Goal: Information Seeking & Learning: Compare options

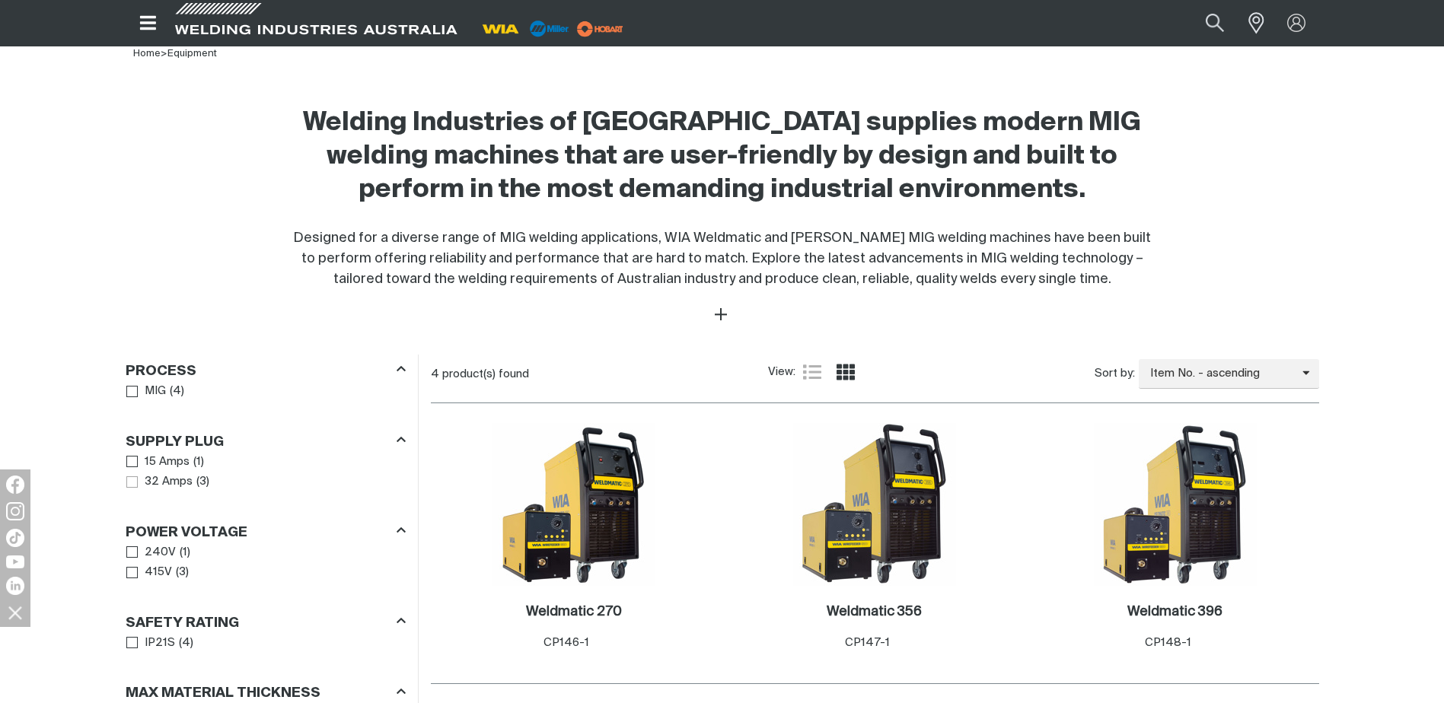
scroll to position [457, 0]
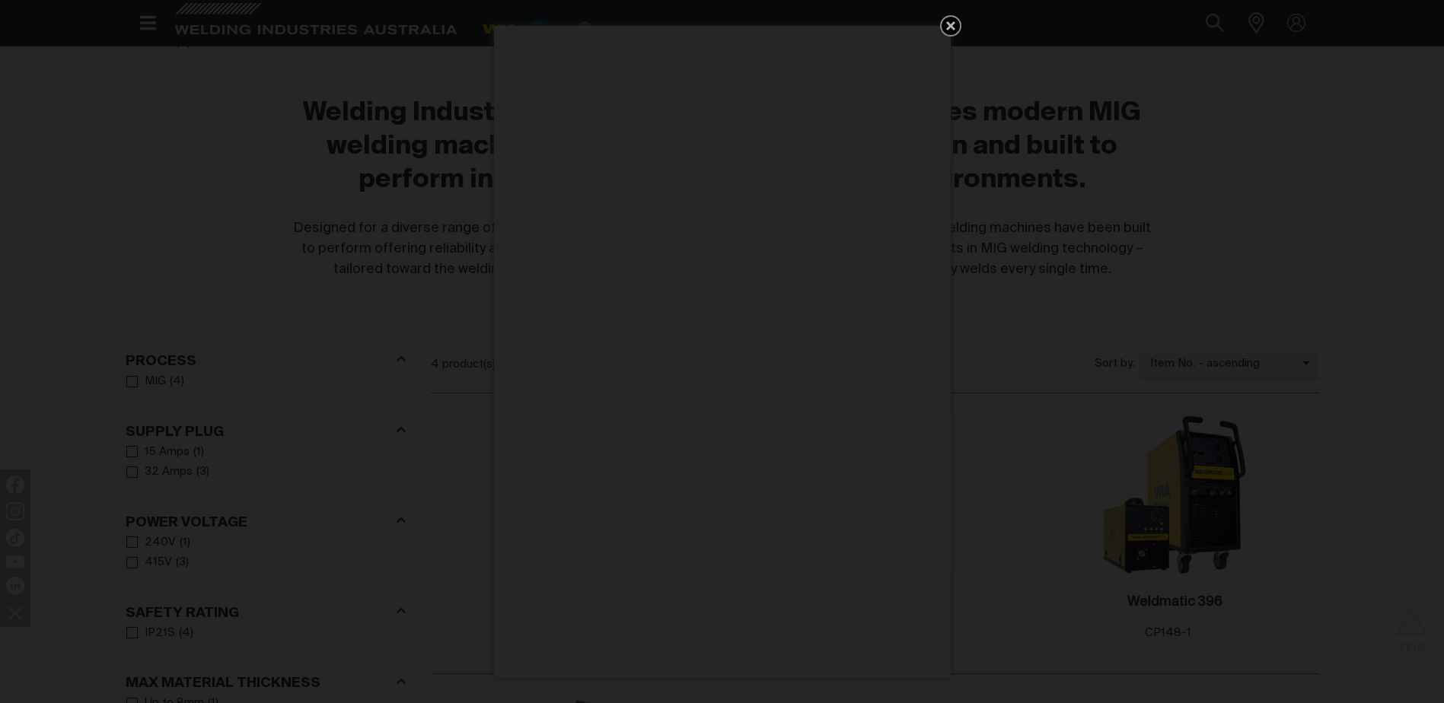
click at [952, 21] on icon "Get 5 WIA Welding Guides Free!" at bounding box center [951, 26] width 18 height 18
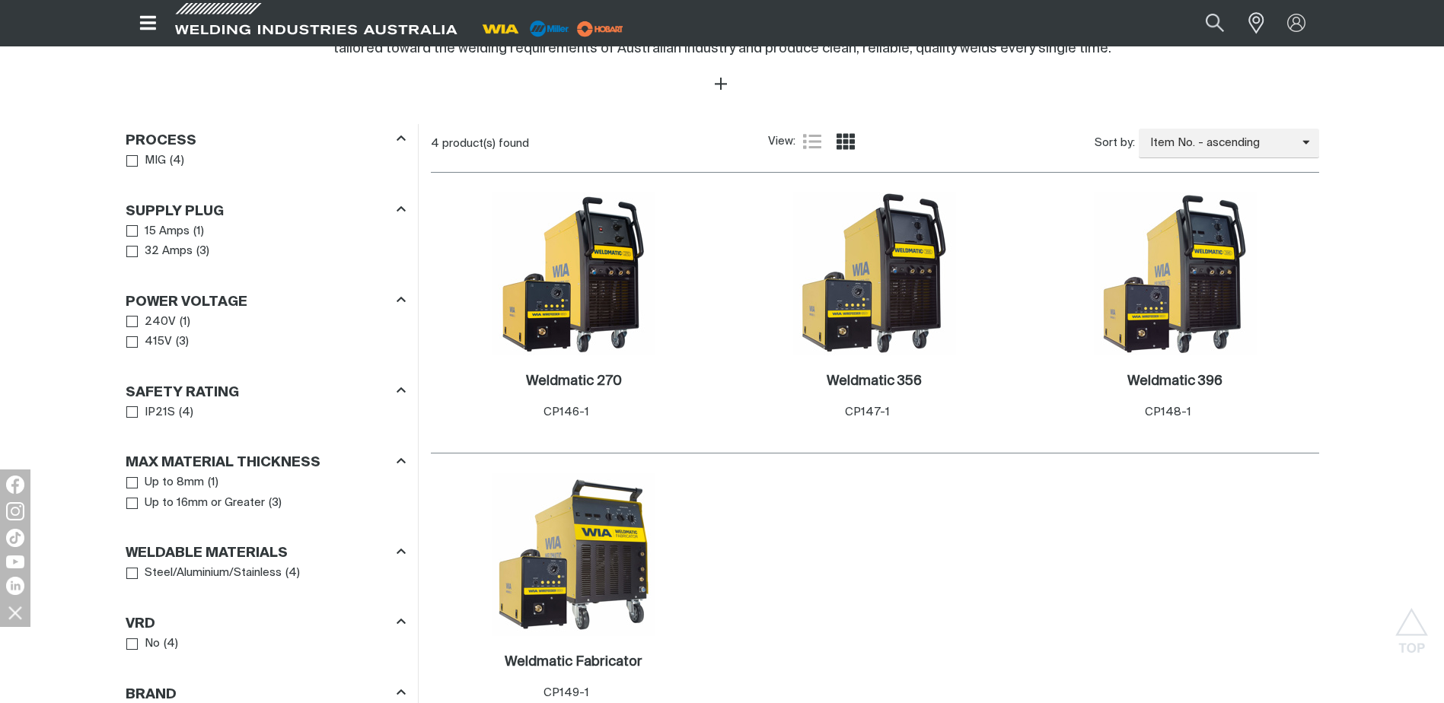
scroll to position [685, 0]
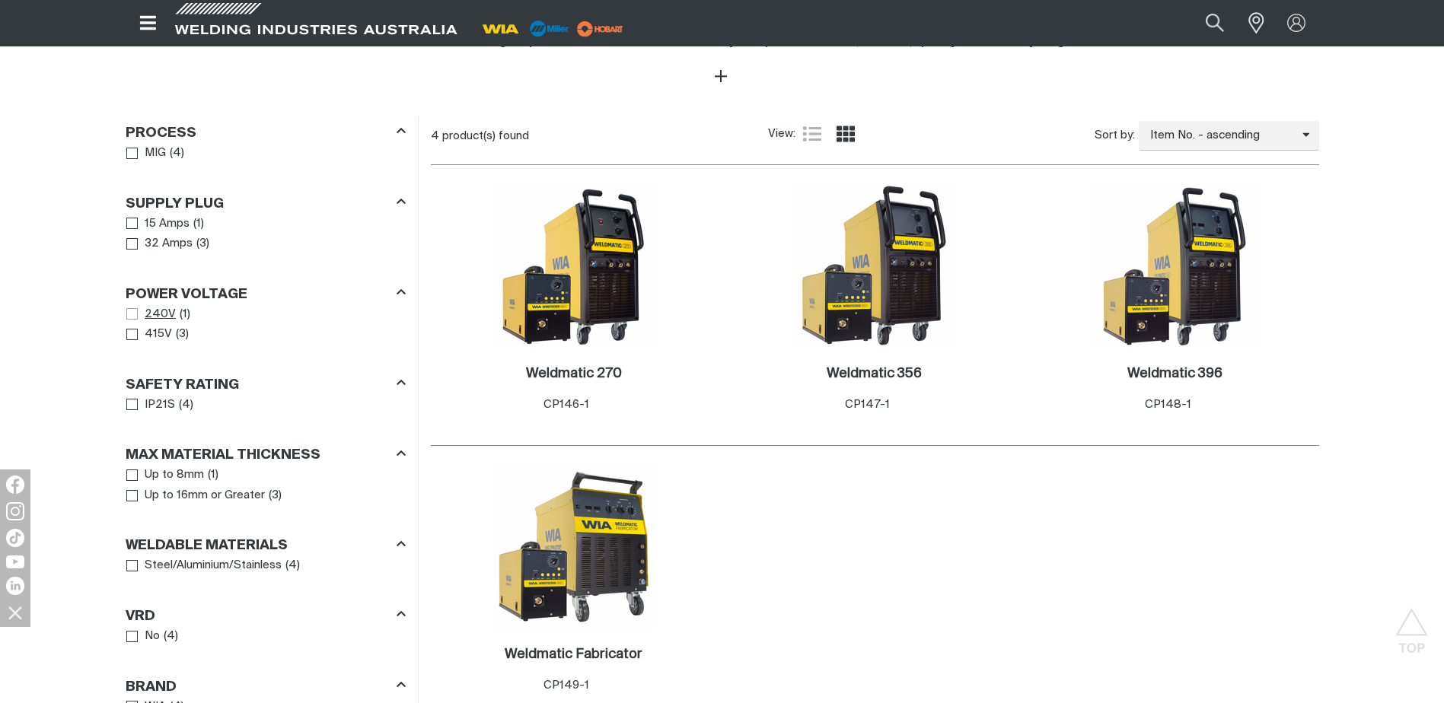
click at [132, 314] on span "Power Voltage" at bounding box center [131, 313] width 11 height 11
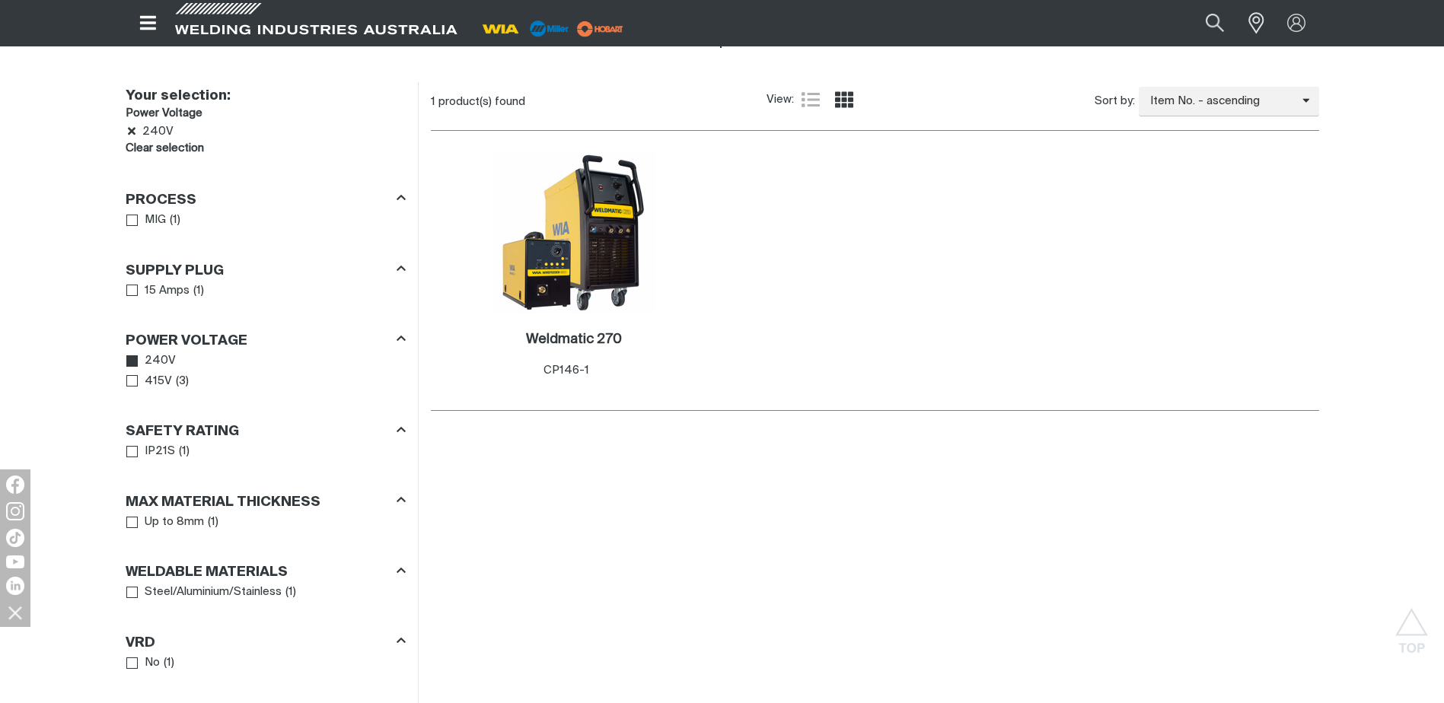
scroll to position [685, 0]
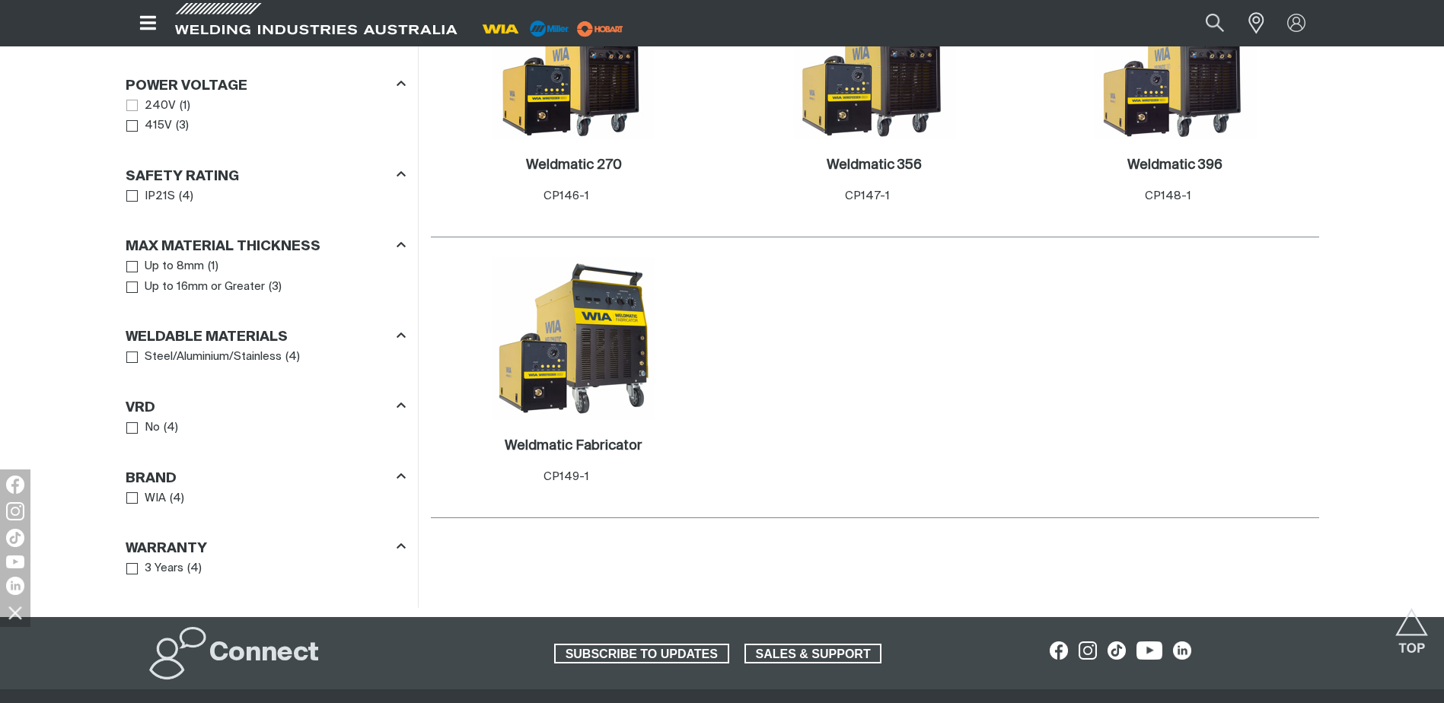
scroll to position [913, 0]
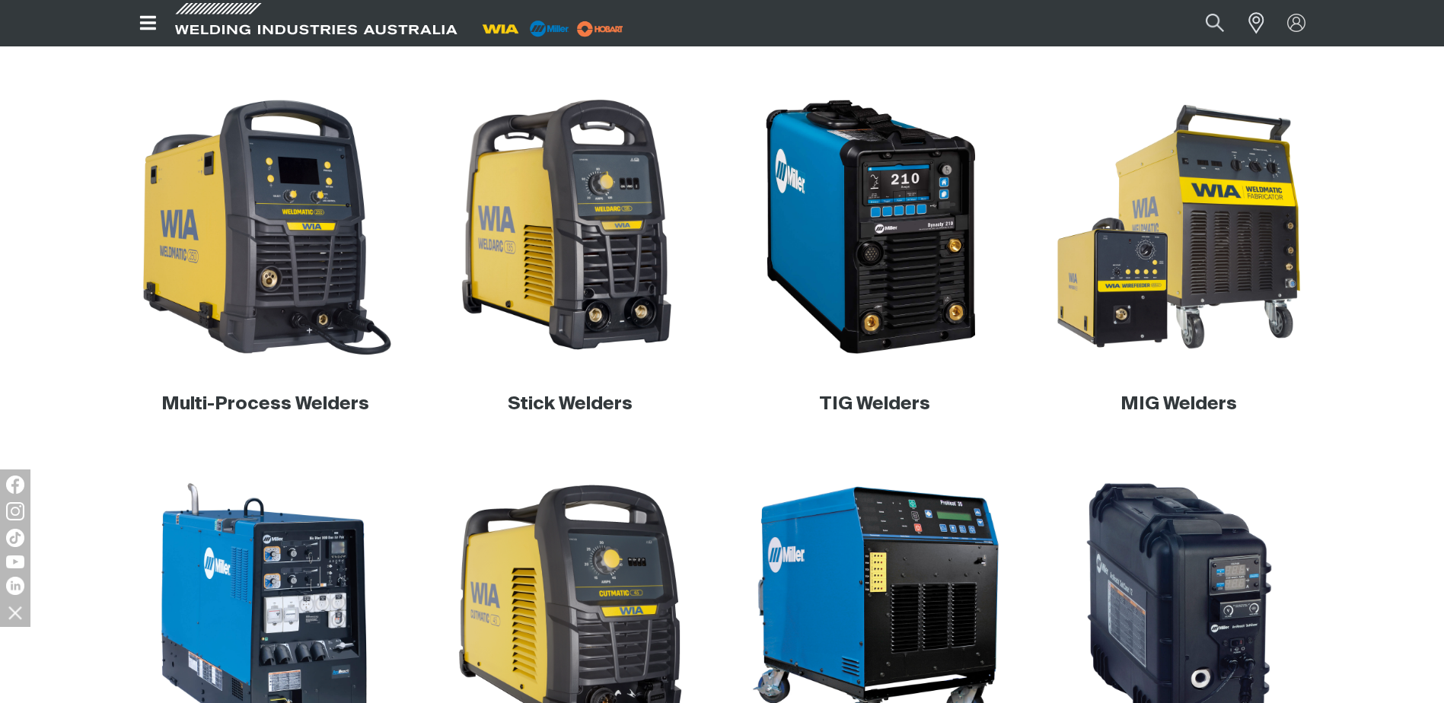
scroll to position [457, 0]
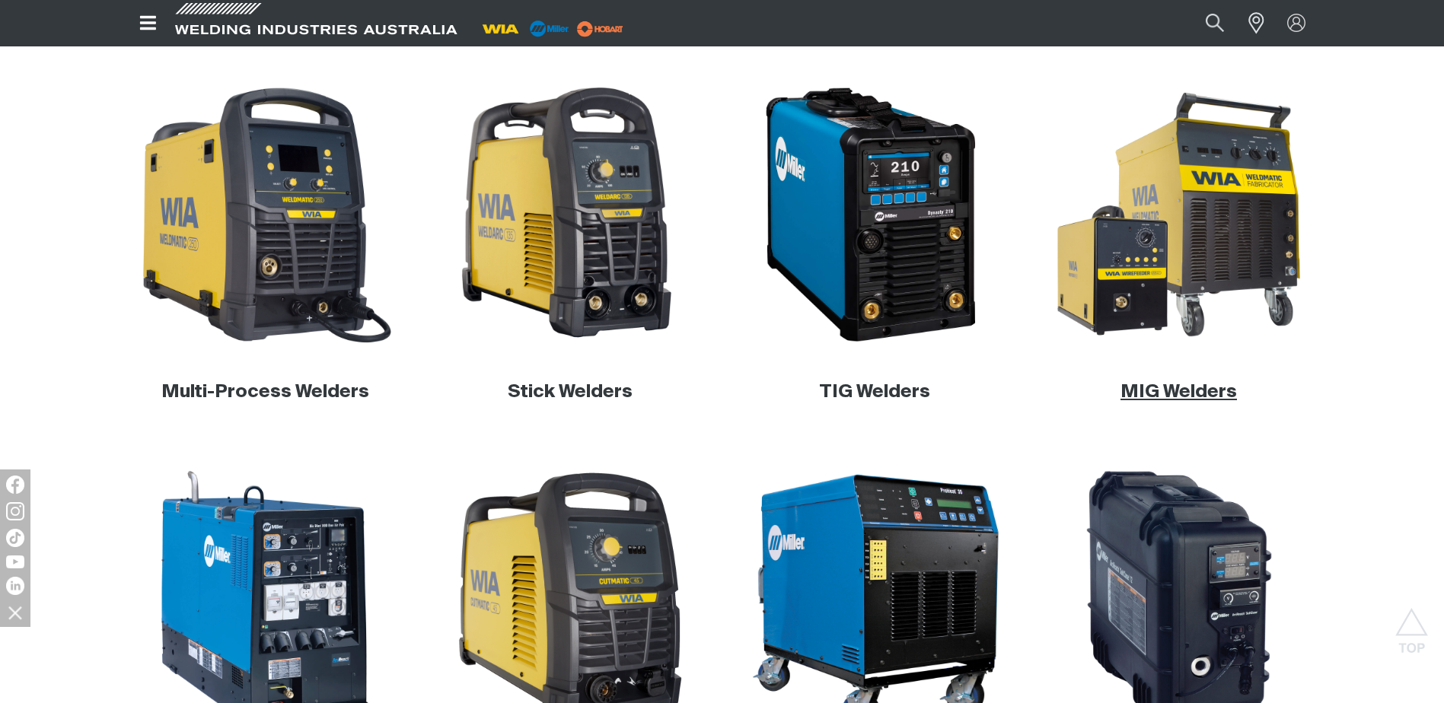
click at [1196, 395] on link "MIG Welders" at bounding box center [1179, 392] width 116 height 18
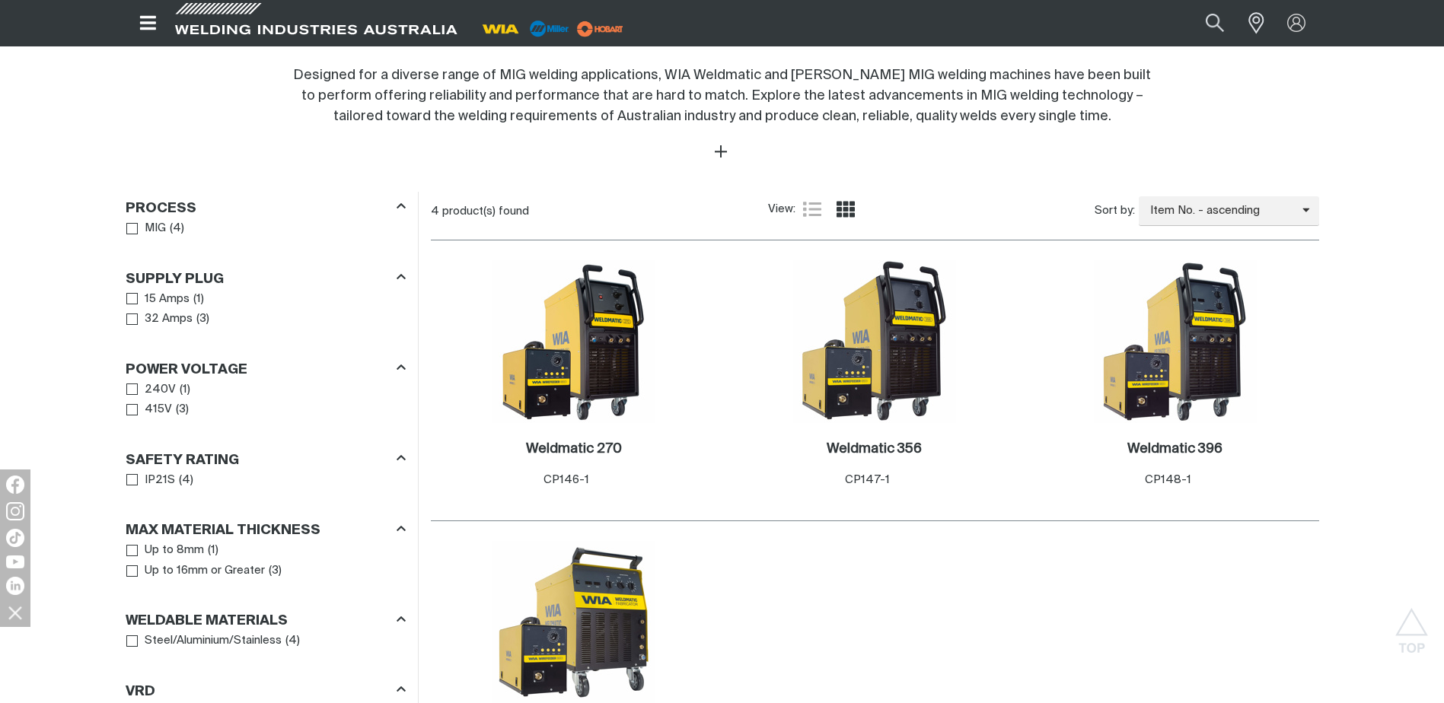
scroll to position [609, 0]
click at [131, 301] on span "Supply Plug" at bounding box center [131, 299] width 11 height 11
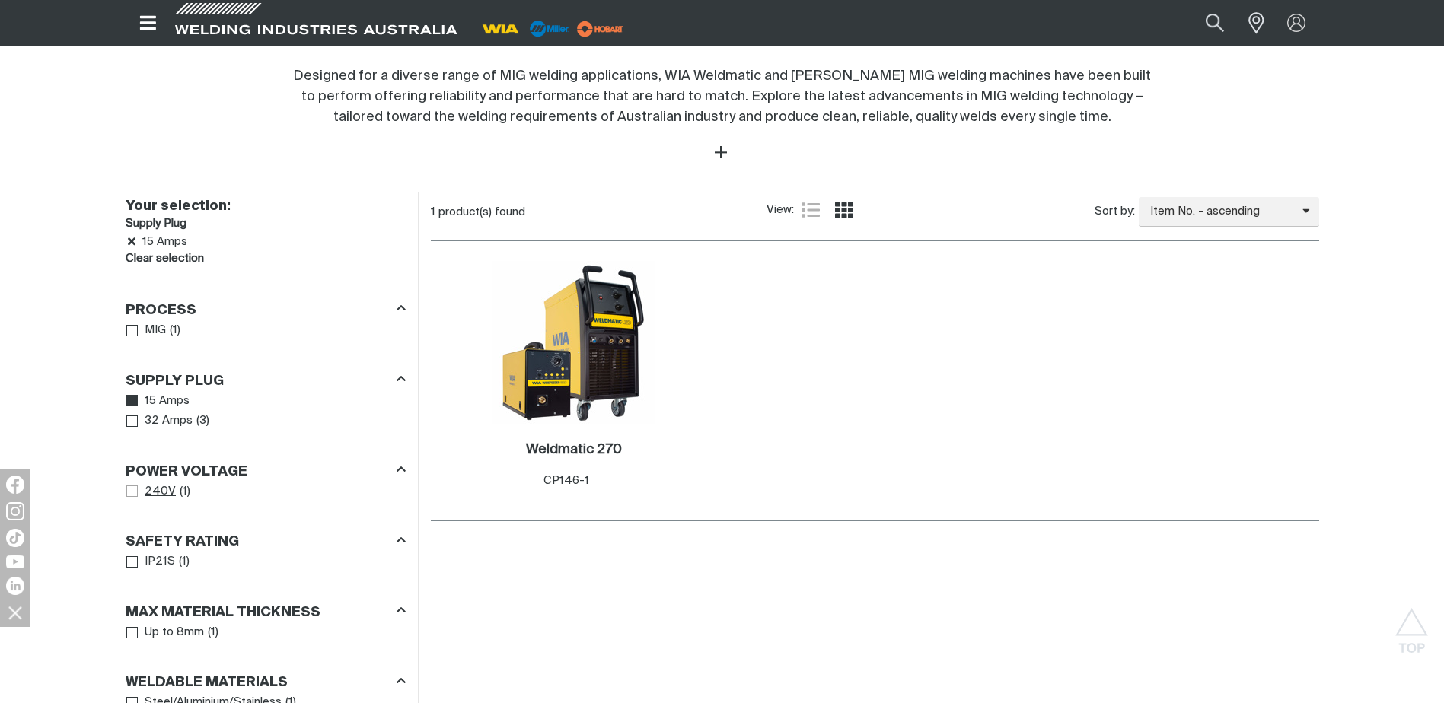
click at [132, 489] on span "Power Voltage" at bounding box center [131, 491] width 11 height 11
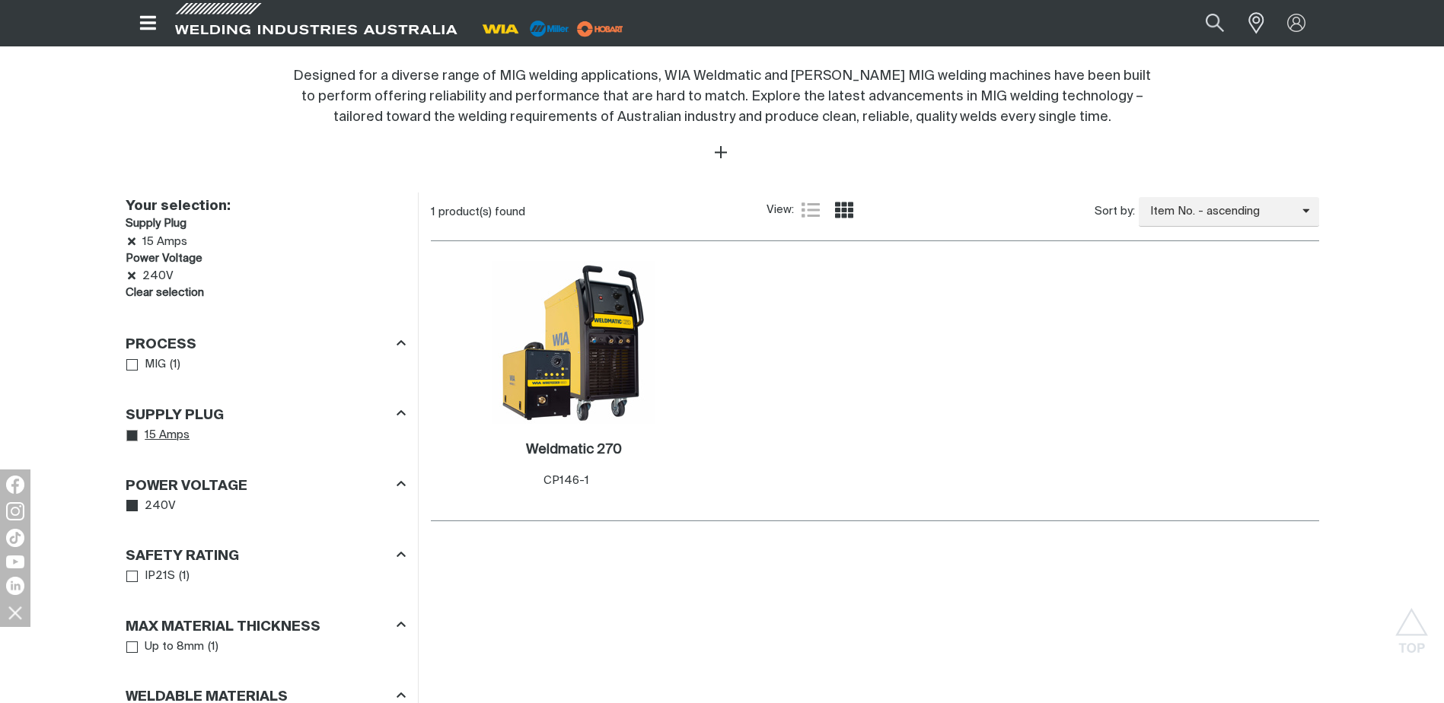
click at [129, 431] on icon "Supply Plug" at bounding box center [132, 436] width 11 height 11
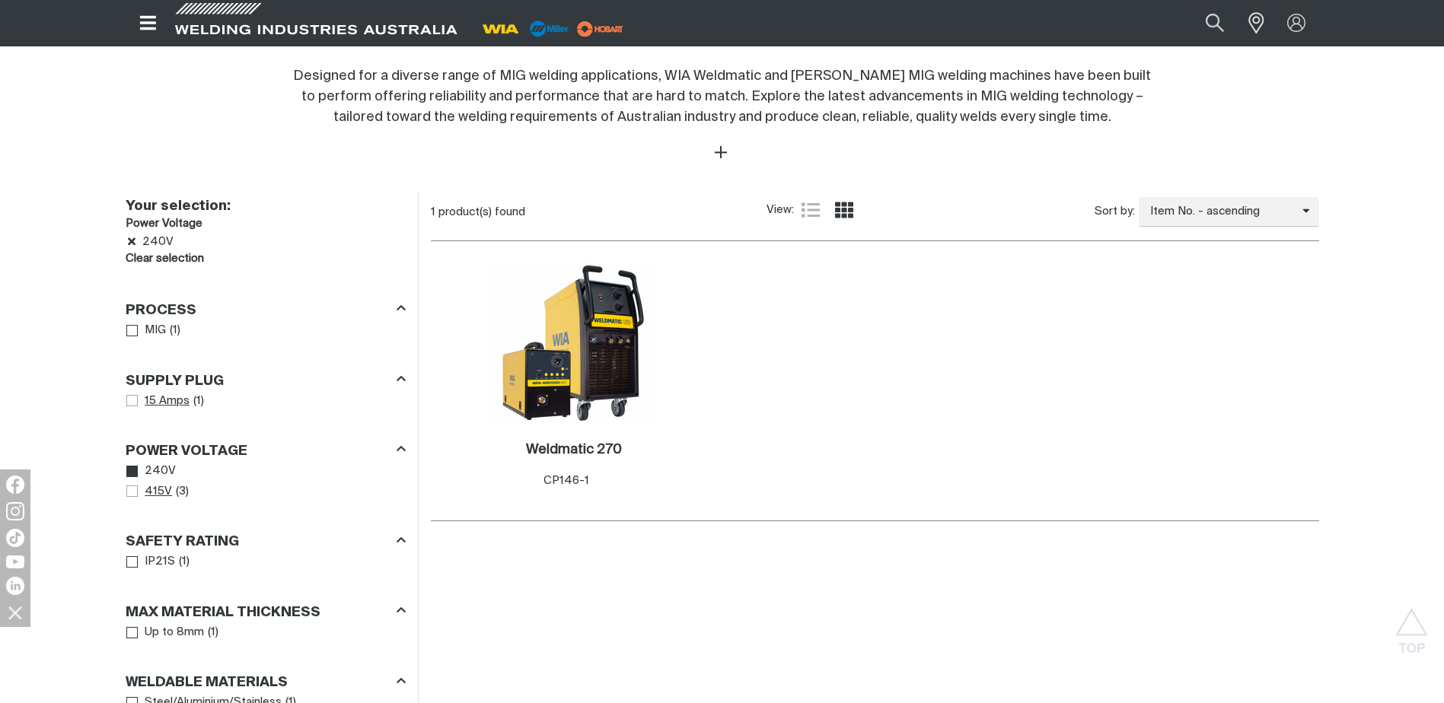
click at [131, 494] on span "Power Voltage" at bounding box center [131, 491] width 11 height 11
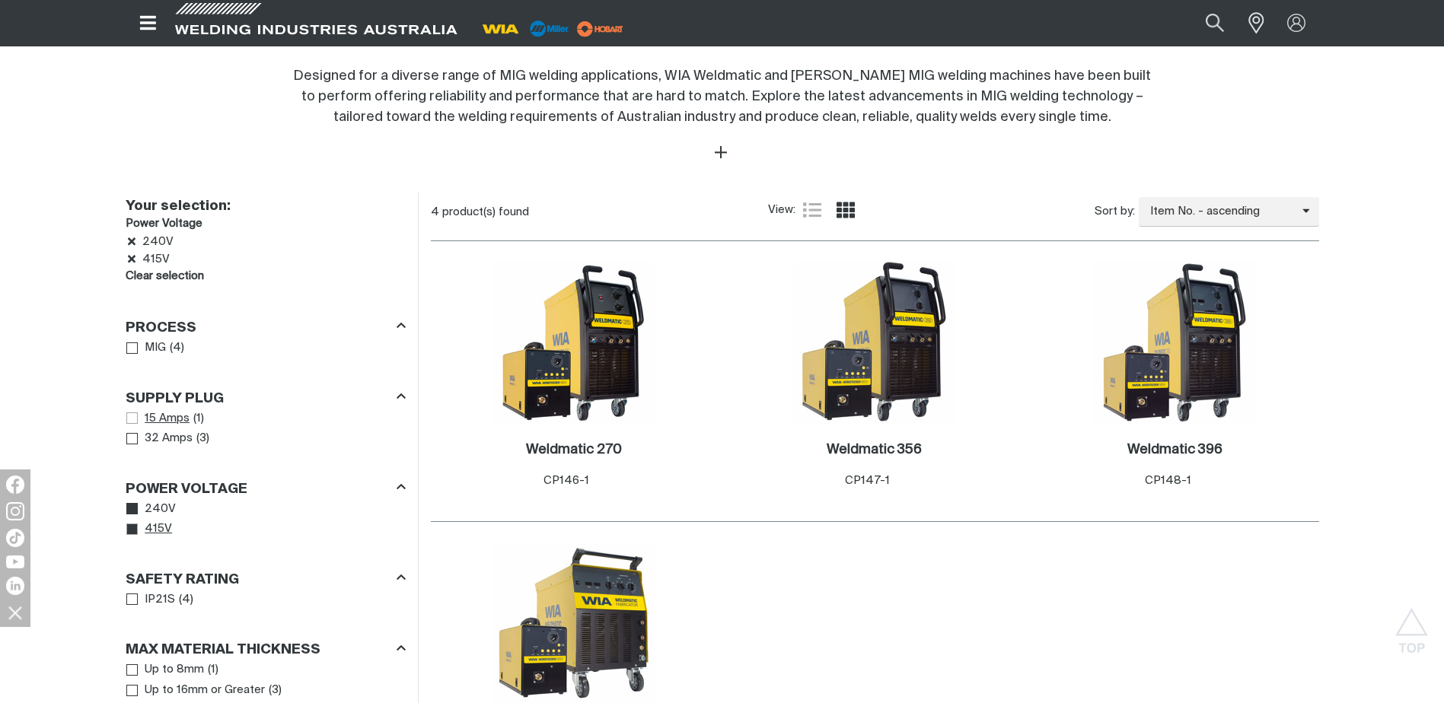
click at [134, 532] on icon "Power Voltage" at bounding box center [132, 529] width 11 height 11
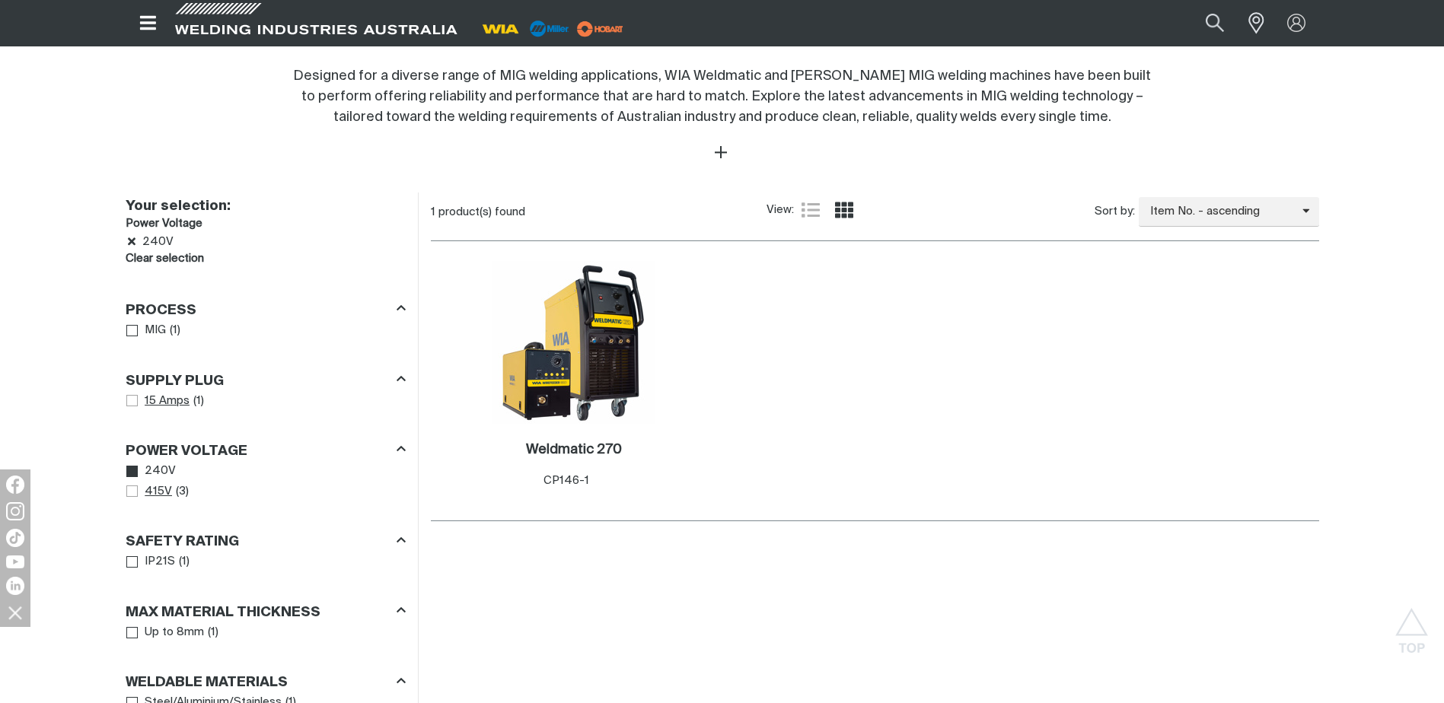
click at [171, 403] on span "15 Amps" at bounding box center [167, 402] width 45 height 18
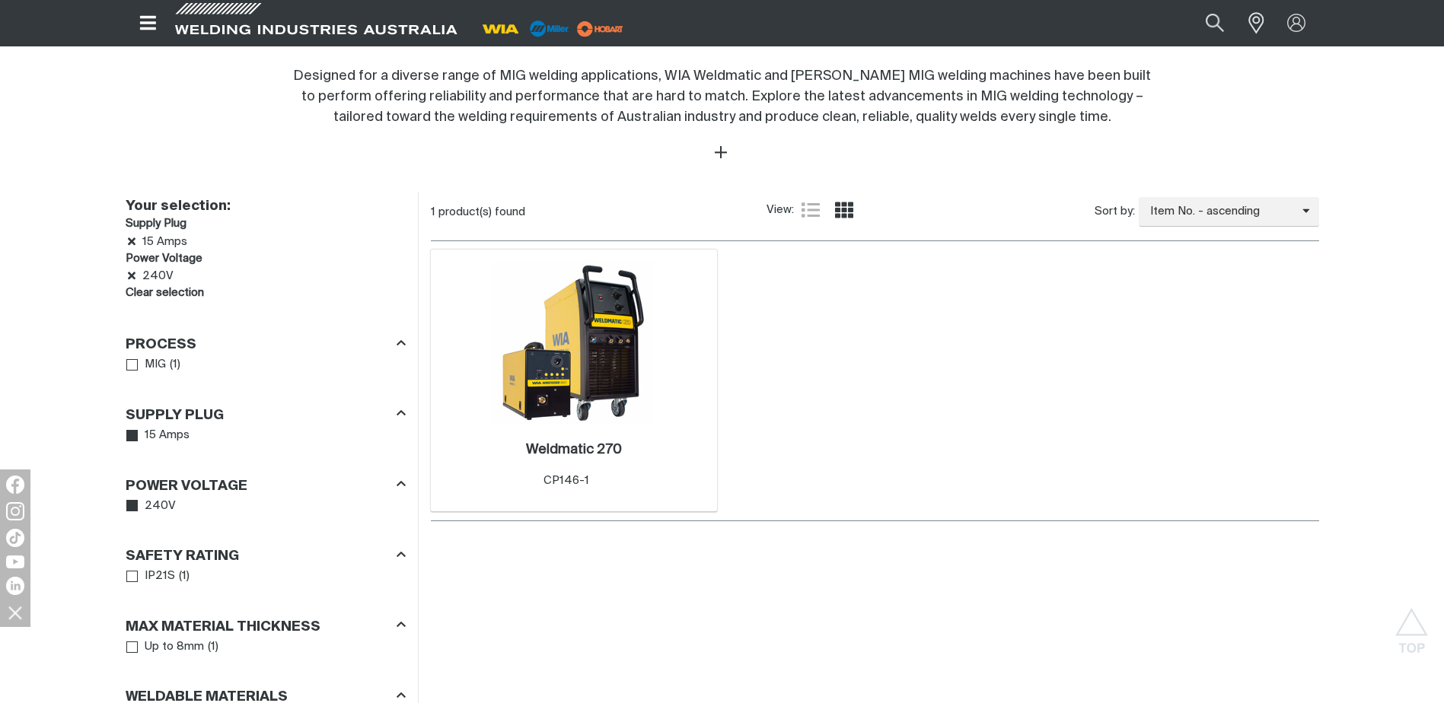
click at [593, 379] on img at bounding box center [574, 342] width 163 height 163
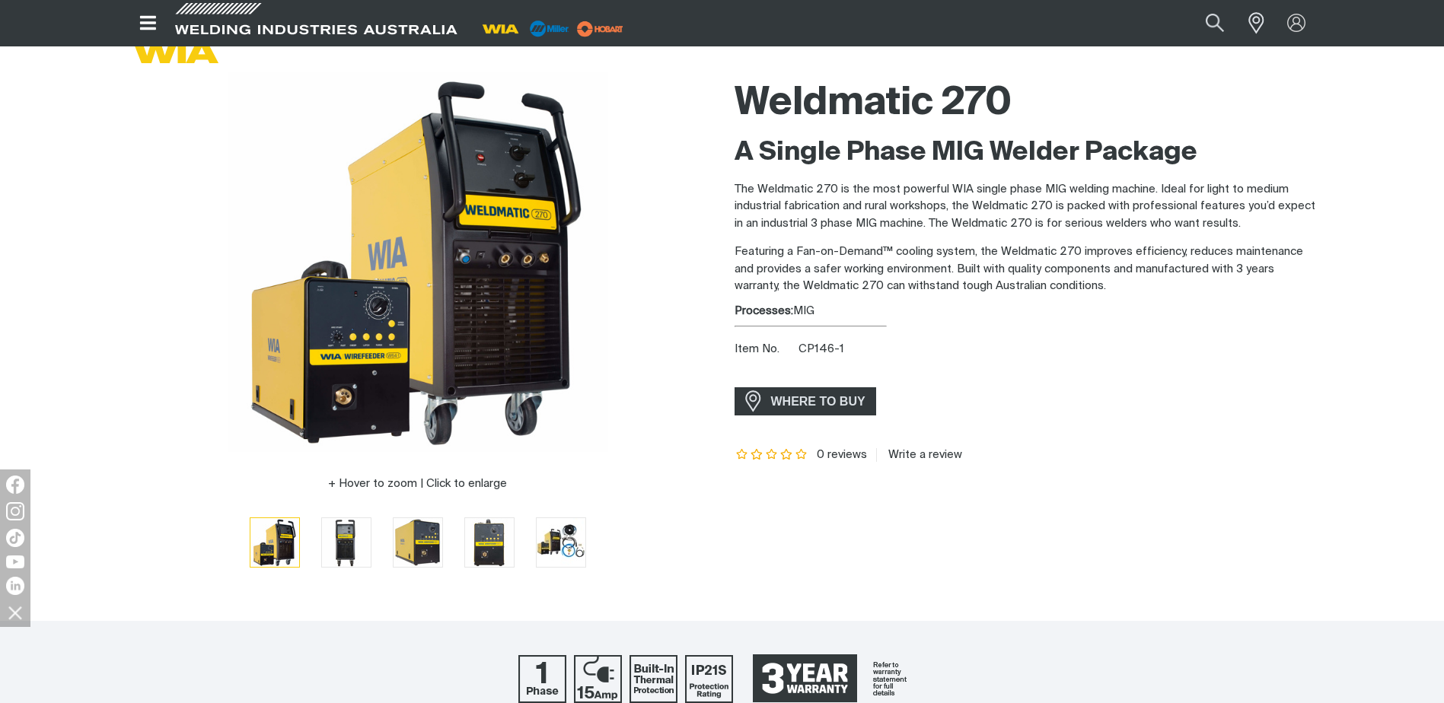
scroll to position [76, 0]
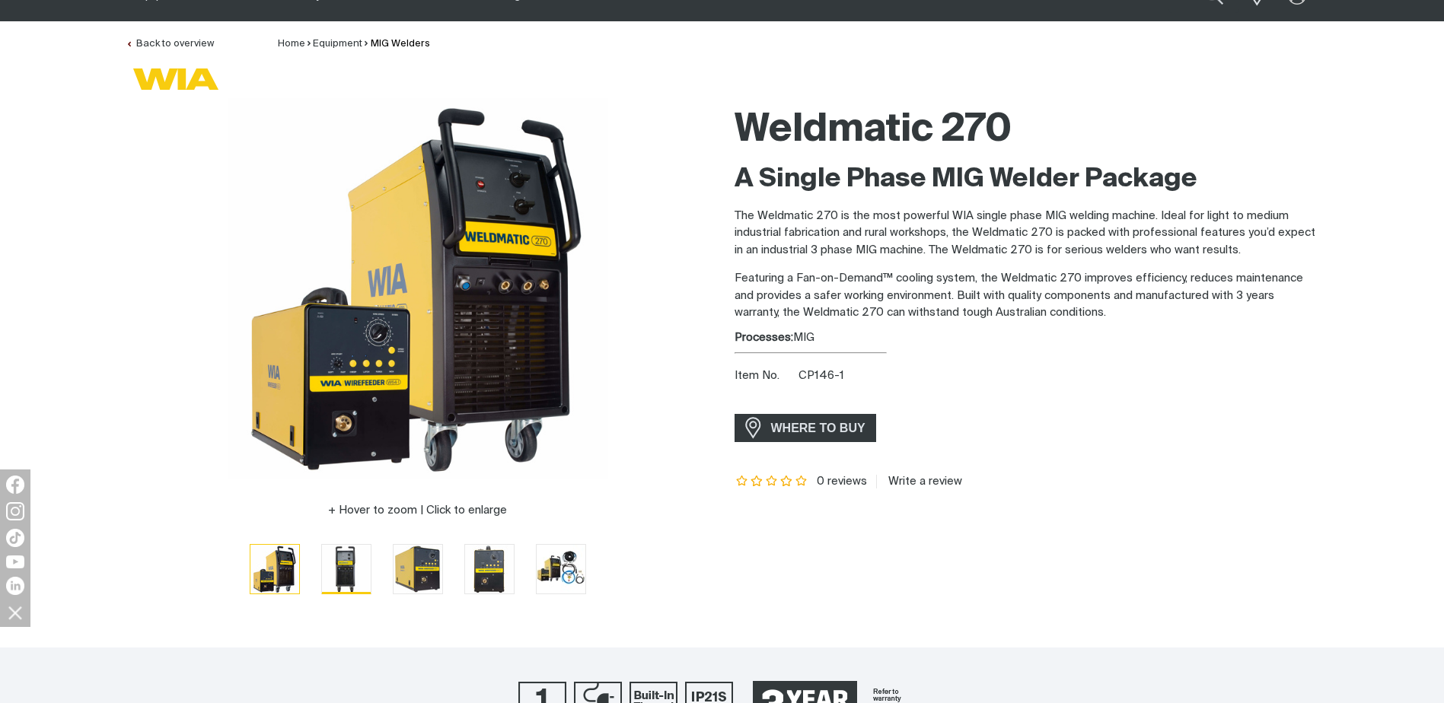
click at [359, 573] on img "Go to slide 2" at bounding box center [346, 569] width 49 height 49
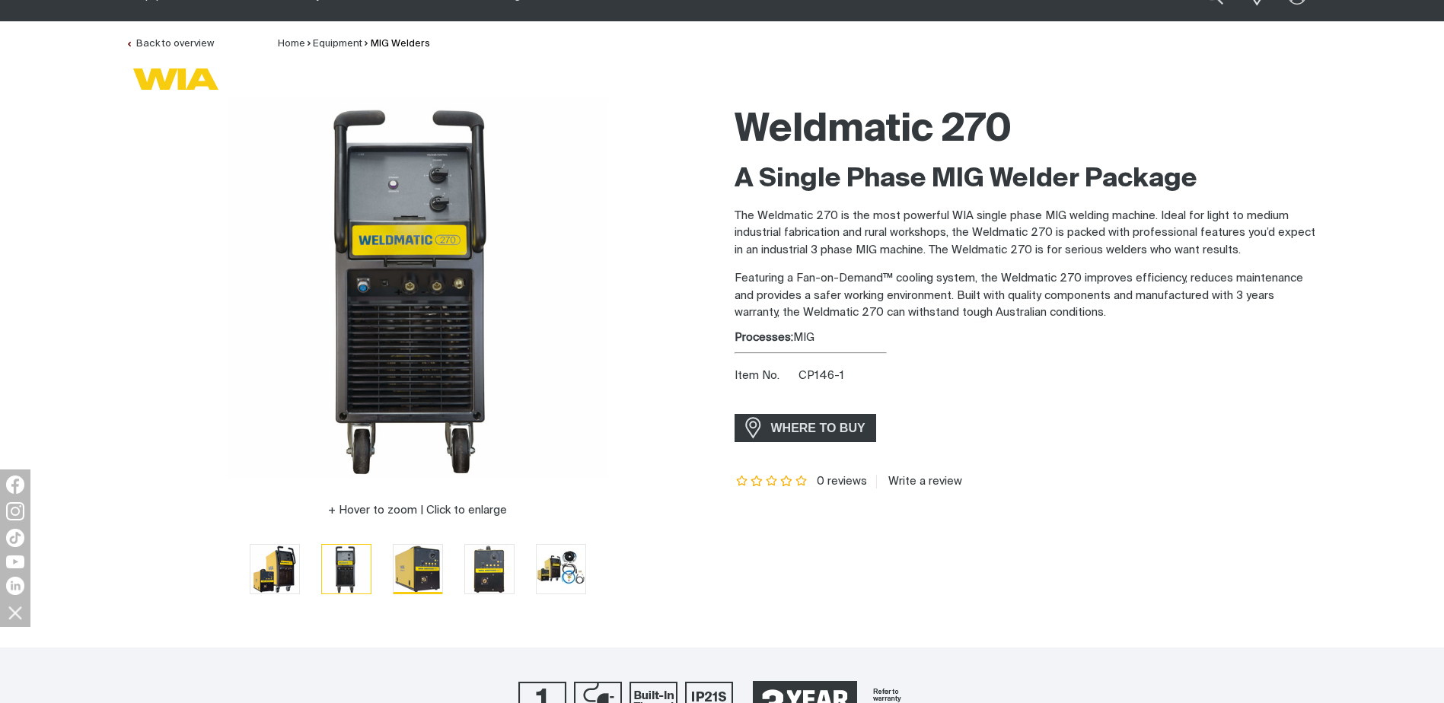
click at [418, 583] on img "Go to slide 3" at bounding box center [418, 569] width 49 height 49
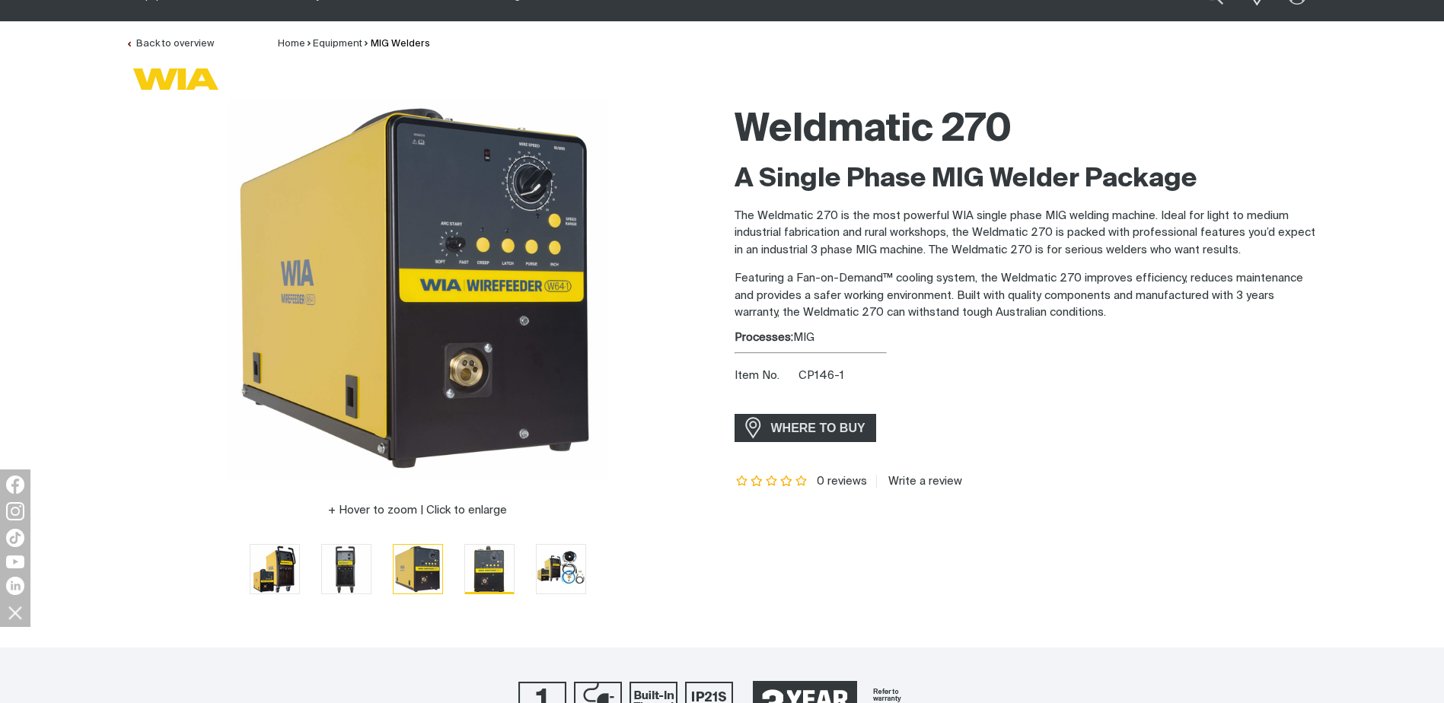
click at [477, 572] on img "Go to slide 4" at bounding box center [489, 569] width 49 height 49
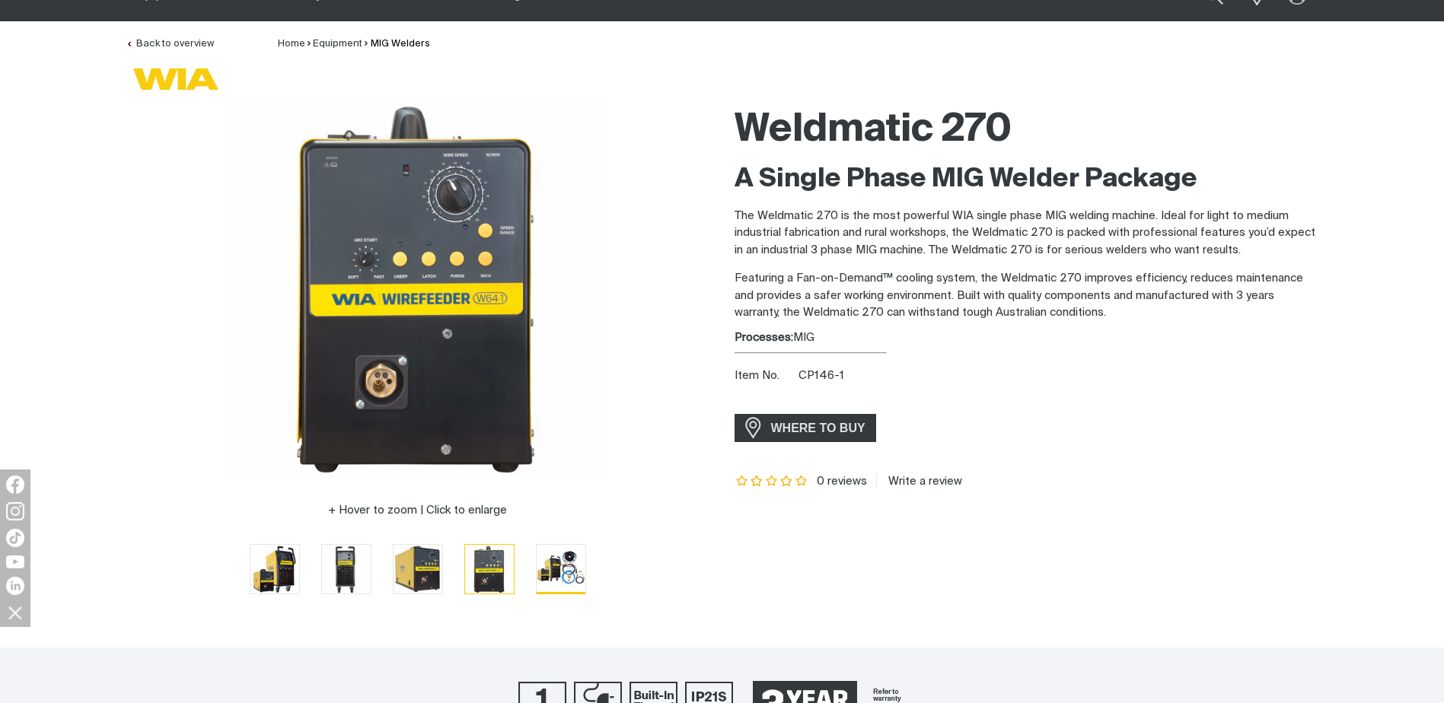
click at [564, 579] on img "Go to slide 5" at bounding box center [561, 569] width 49 height 48
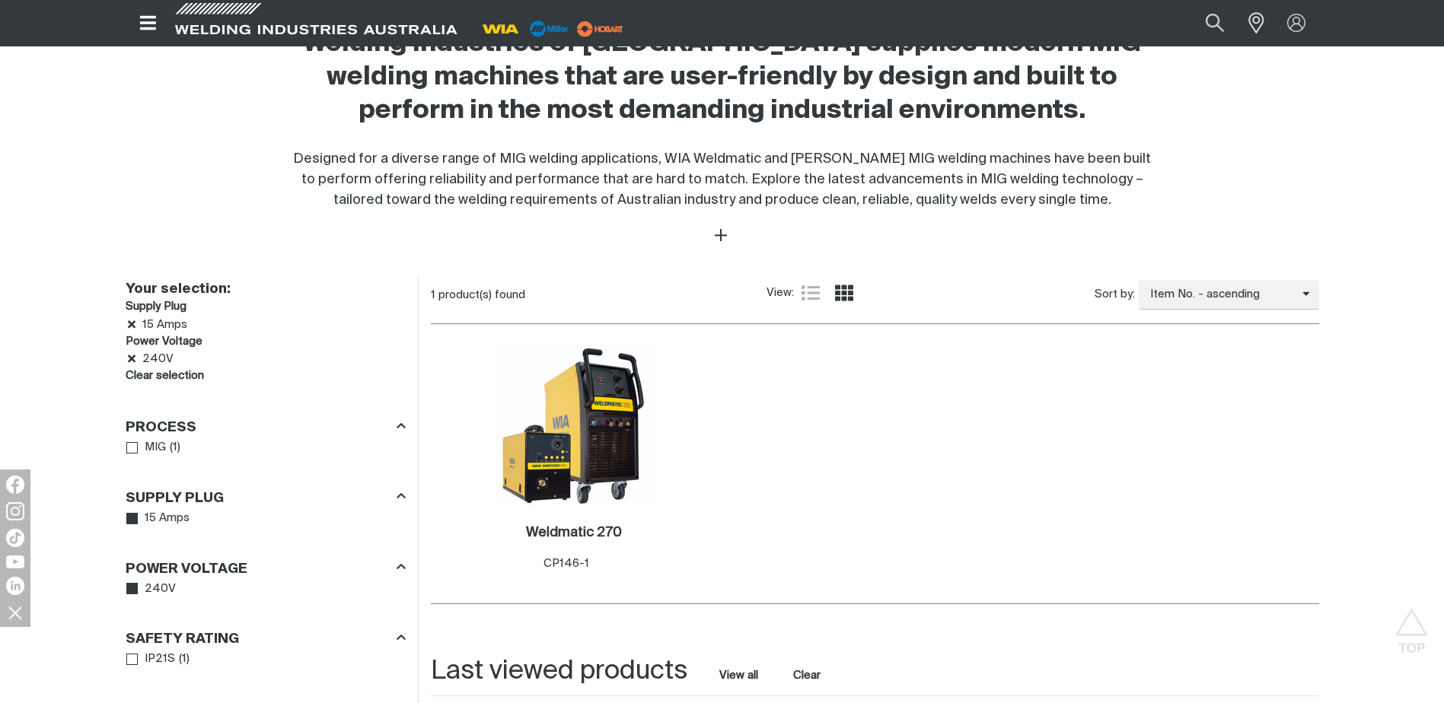
scroll to position [609, 0]
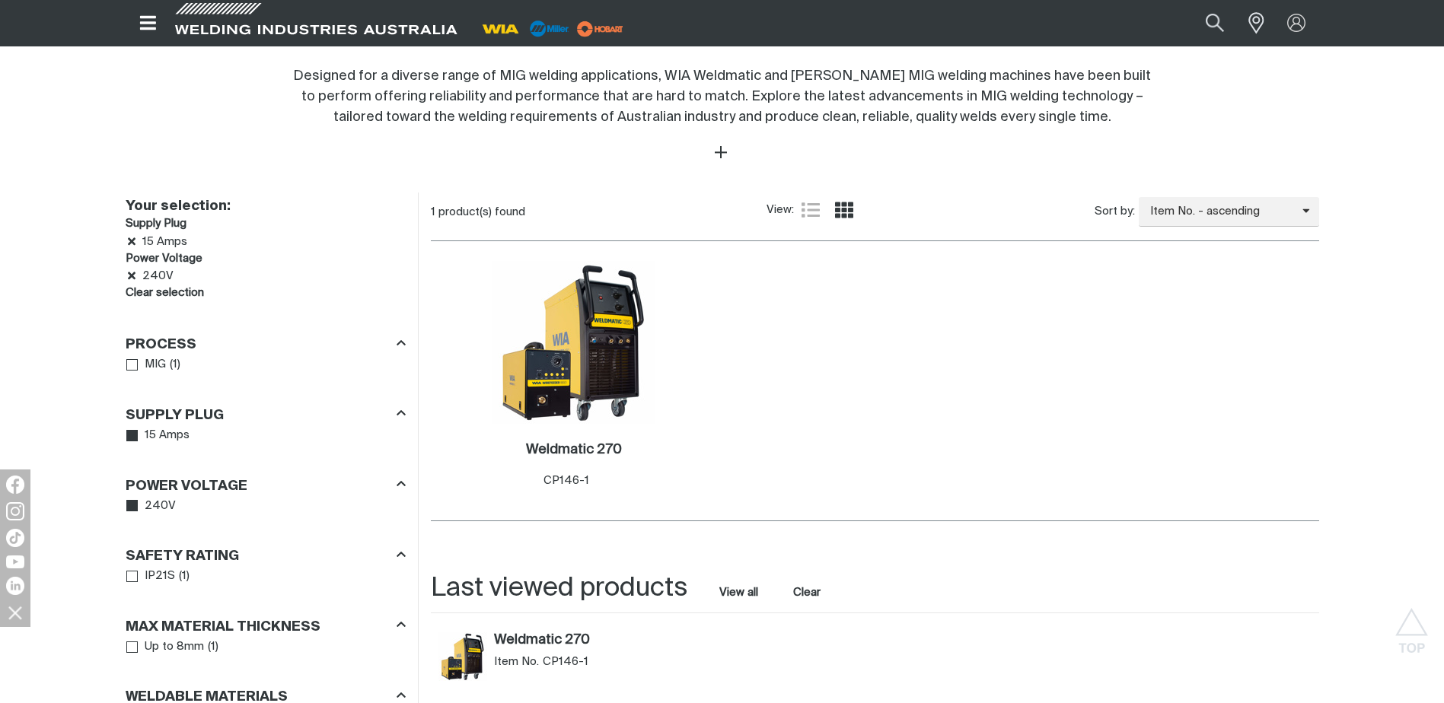
click at [546, 30] on img at bounding box center [548, 29] width 48 height 24
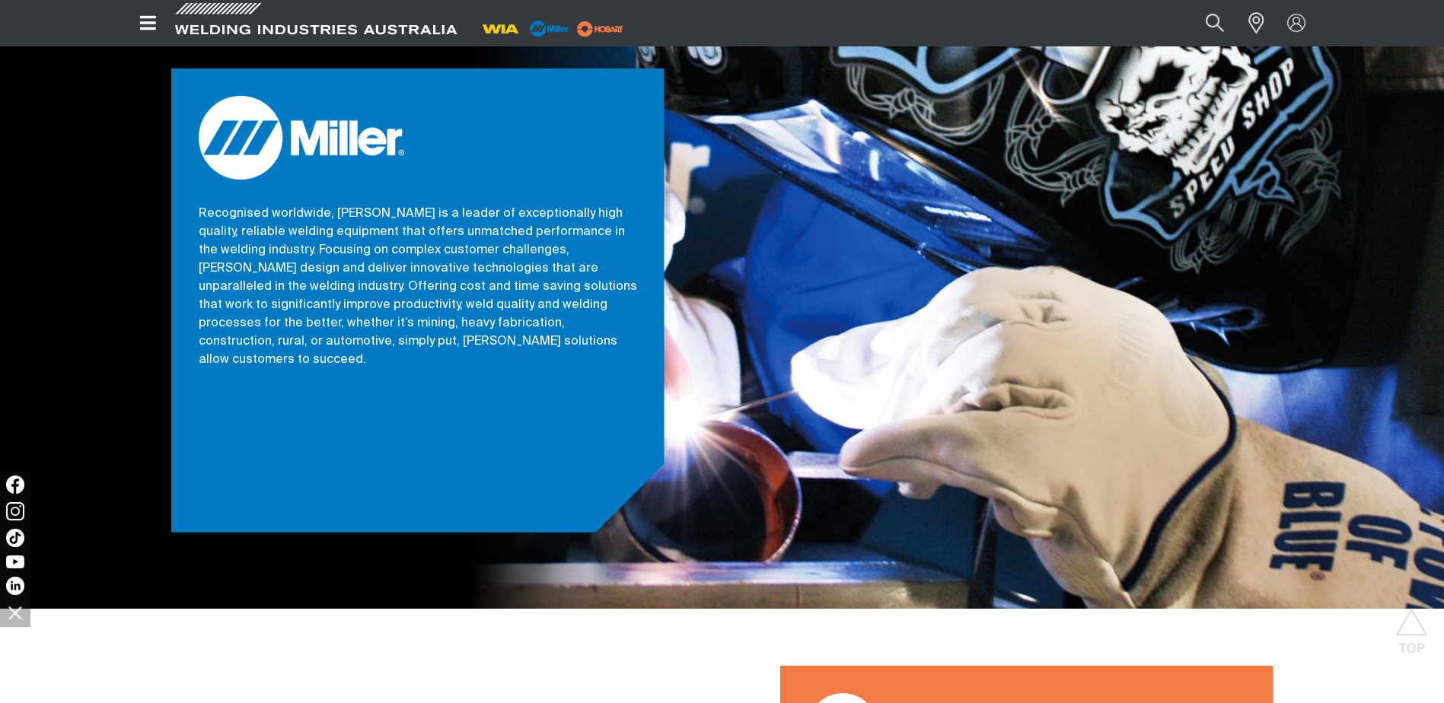
scroll to position [1522, 0]
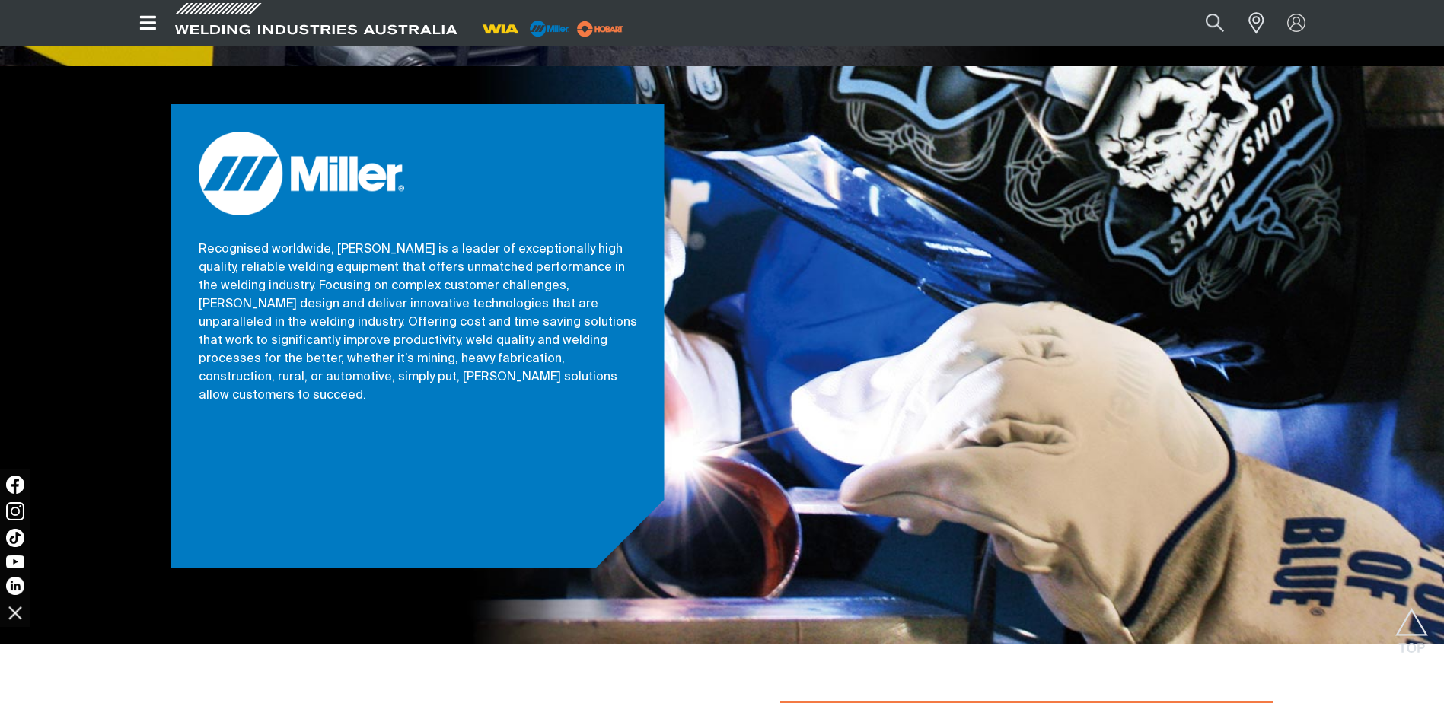
click at [421, 311] on p "Recognised worldwide, [PERSON_NAME] is a leader of exceptionally high quality, …" at bounding box center [418, 323] width 438 height 164
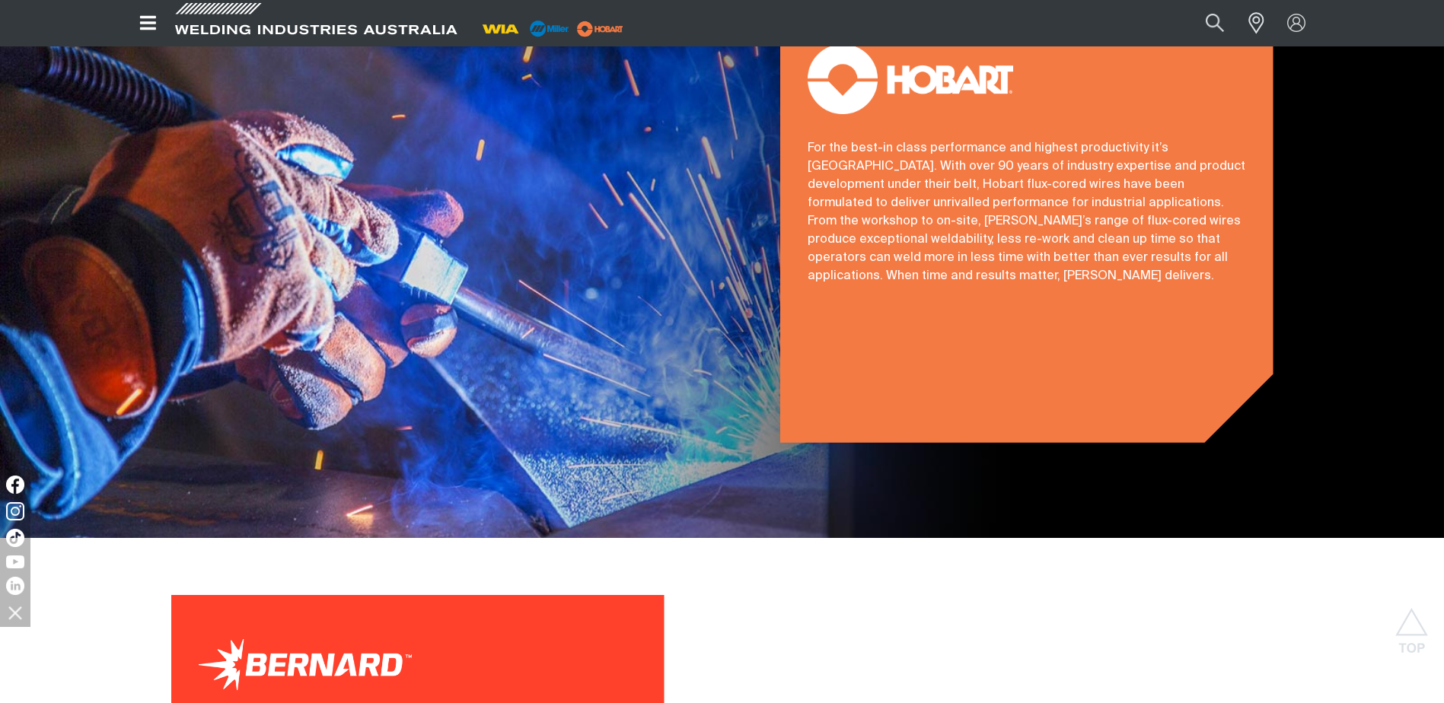
scroll to position [2588, 0]
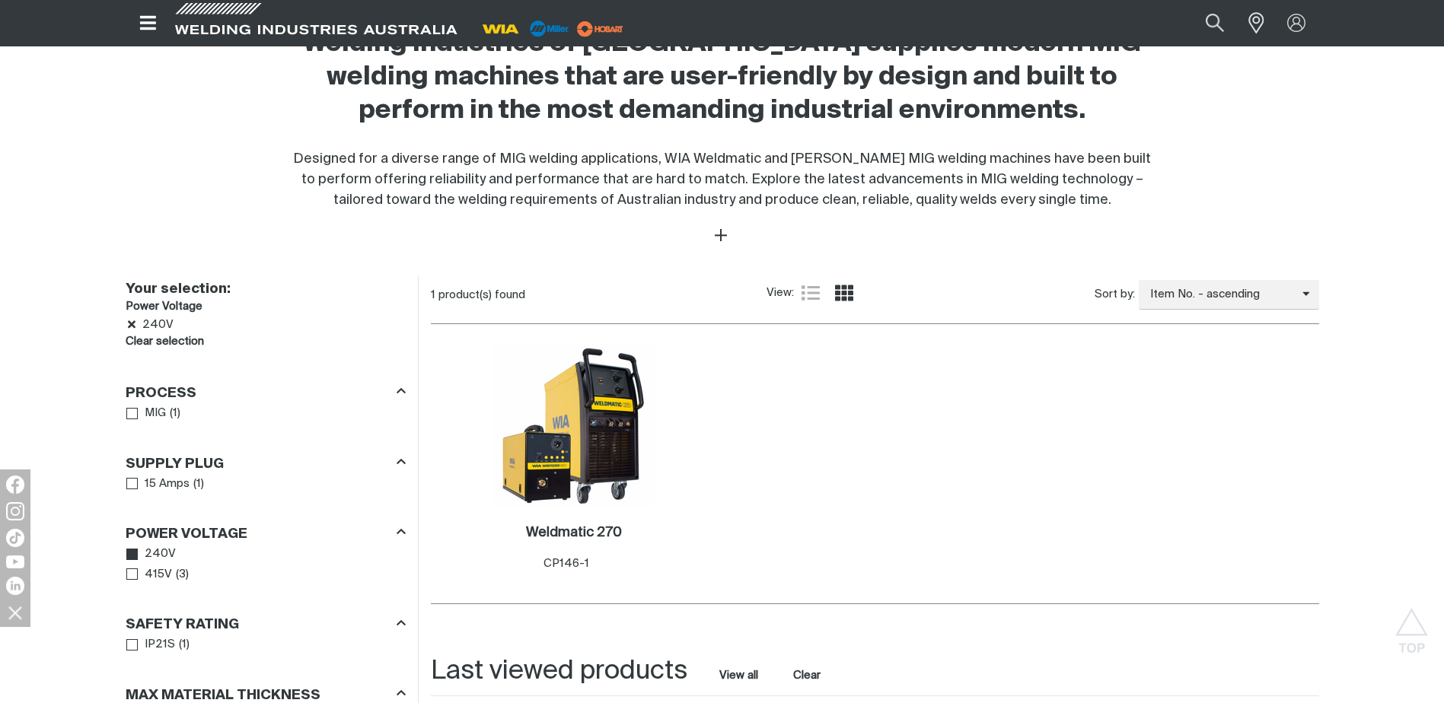
scroll to position [609, 0]
